Goal: Communication & Community: Answer question/provide support

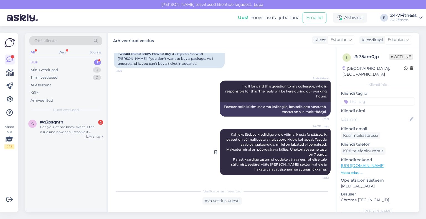
scroll to position [113, 0]
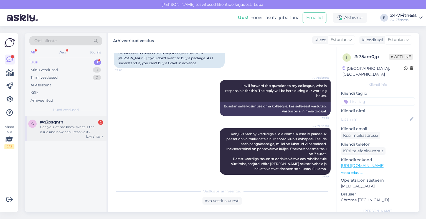
click at [60, 127] on div "Can you let me know what is the issue and how can I resolve it?" at bounding box center [71, 130] width 63 height 10
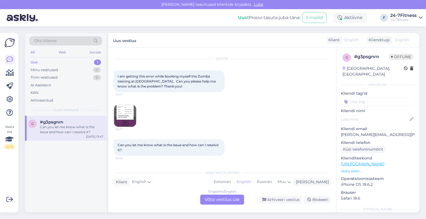
scroll to position [0, 0]
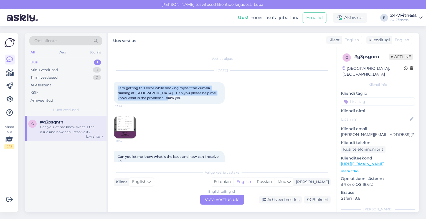
drag, startPoint x: 166, startPoint y: 100, endPoint x: 115, endPoint y: 89, distance: 52.4
click at [115, 89] on div "I am getting this error while booking myself the Zumba training at [GEOGRAPHIC_…" at bounding box center [169, 93] width 111 height 22
copy span "I am getting this error while booking myself the Zumba training at [GEOGRAPHIC_…"
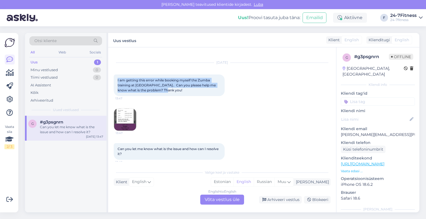
scroll to position [12, 0]
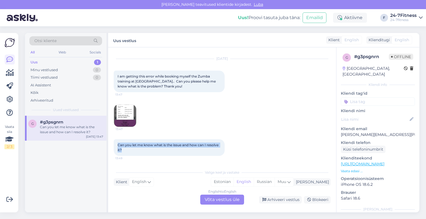
drag, startPoint x: 132, startPoint y: 150, endPoint x: 108, endPoint y: 144, distance: 24.6
click at [108, 144] on div "Vestlus algas [DATE] I am getting this error while booking myself the Zumba tra…" at bounding box center [222, 129] width 228 height 165
copy span "Can you let me know what is the issue and how can I resolve it?"
click at [132, 113] on img at bounding box center [125, 116] width 22 height 22
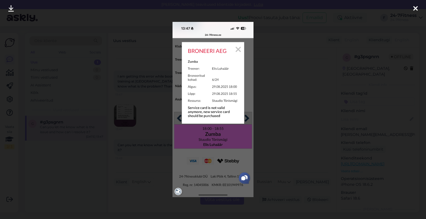
click at [415, 9] on icon at bounding box center [415, 8] width 4 height 7
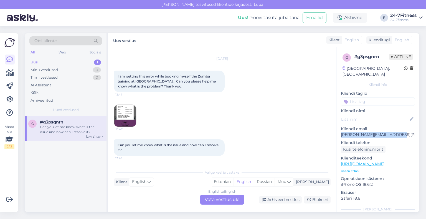
drag, startPoint x: 398, startPoint y: 128, endPoint x: 341, endPoint y: 126, distance: 57.5
click at [341, 132] on p "[PERSON_NAME][EMAIL_ADDRESS][PERSON_NAME][PERSON_NAME][DOMAIN_NAME]" at bounding box center [378, 135] width 74 height 6
copy p "[PERSON_NAME][EMAIL_ADDRESS][PERSON_NAME][PERSON_NAME][DOMAIN_NAME]"
drag, startPoint x: 55, startPoint y: 158, endPoint x: 68, endPoint y: 133, distance: 28.5
click at [56, 159] on div "g #g3psgnrn Can you let me know what is the issue and how can I resolve it? [DA…" at bounding box center [66, 164] width 82 height 97
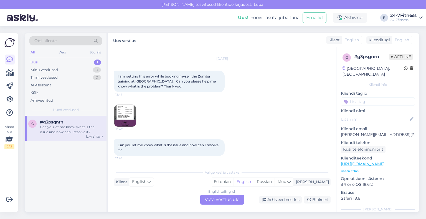
click at [217, 201] on div "English to English Võta vestlus üle" at bounding box center [222, 200] width 44 height 10
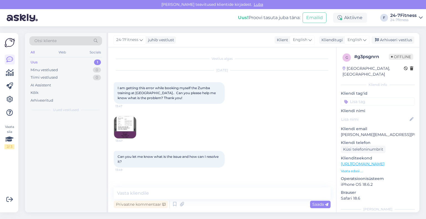
scroll to position [0, 0]
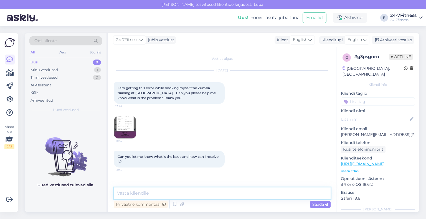
click at [201, 191] on textarea at bounding box center [222, 194] width 217 height 12
click at [335, 40] on div "Klienditugi" at bounding box center [331, 40] width 24 height 6
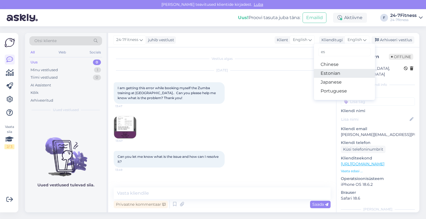
type input "es"
click at [335, 71] on link "Estonian" at bounding box center [344, 73] width 61 height 9
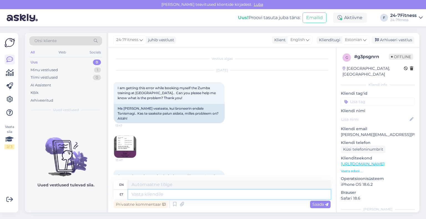
click at [197, 192] on textarea at bounding box center [229, 194] width 202 height 9
paste textarea "Tere! Täname Teid pöördumise eest! Alates [DATE] muutus rühmatreeningutes osale…"
type textarea "Tere! Täname Teid pöördumise eest! Alates [DATE] muutus rühmatreeningutes osale…"
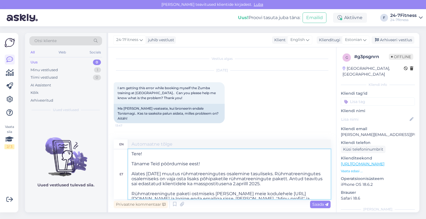
scroll to position [32, 0]
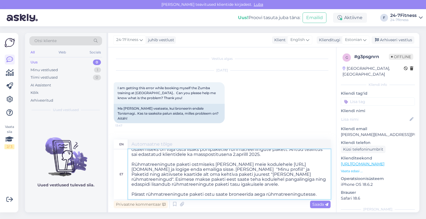
type textarea "Hello! Thank you for contacting us! Starting from [DATE] , participation in gro…"
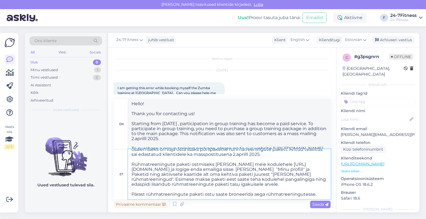
scroll to position [34, 0]
type textarea "Tere! Täname Teid pöördumise eest! Alates [DATE] muutus rühmatreeningutes osale…"
click at [315, 205] on span "Saada" at bounding box center [320, 204] width 16 height 5
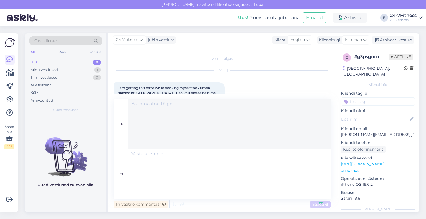
scroll to position [0, 0]
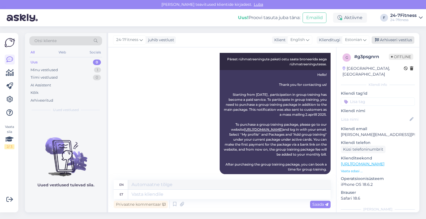
click at [406, 37] on div "Arhiveeri vestlus" at bounding box center [393, 39] width 43 height 7
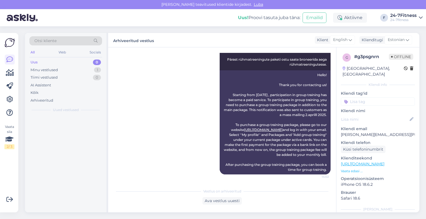
scroll to position [240, 0]
